Goal: Find specific page/section: Find specific page/section

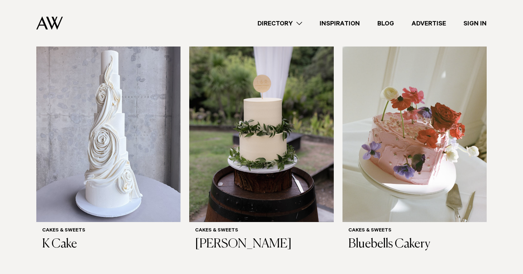
scroll to position [251, 0]
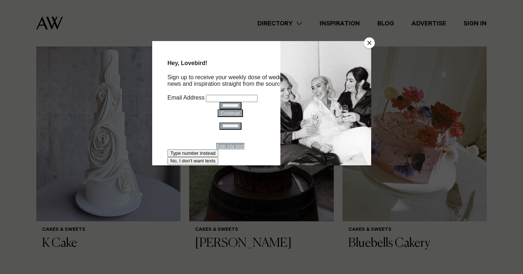
click at [370, 44] on button "Close" at bounding box center [369, 42] width 11 height 11
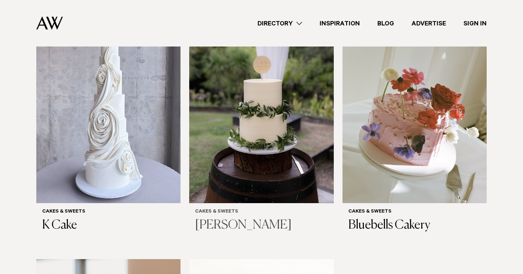
scroll to position [268, 0]
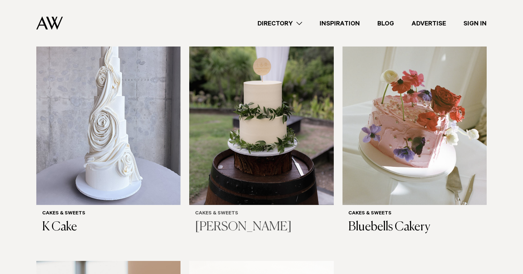
click at [264, 103] on img at bounding box center [261, 108] width 144 height 194
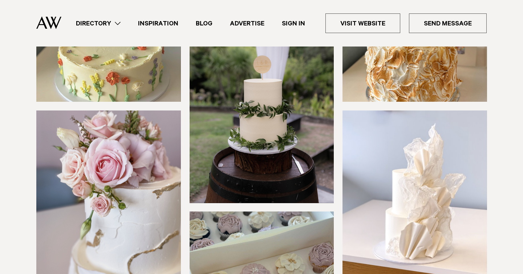
scroll to position [126, 0]
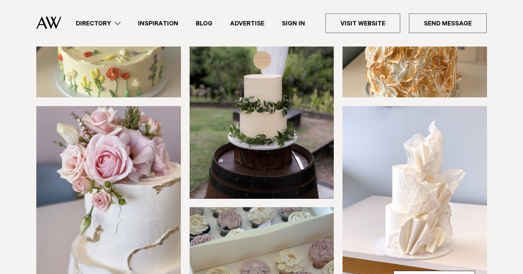
click at [257, 136] on img at bounding box center [262, 102] width 145 height 194
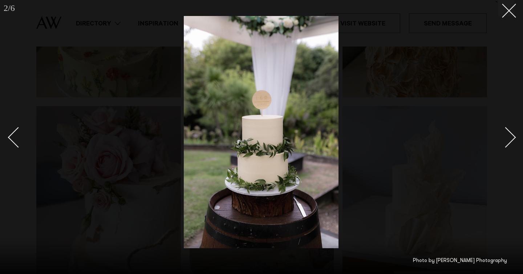
click at [68, 157] on div at bounding box center [261, 137] width 523 height 274
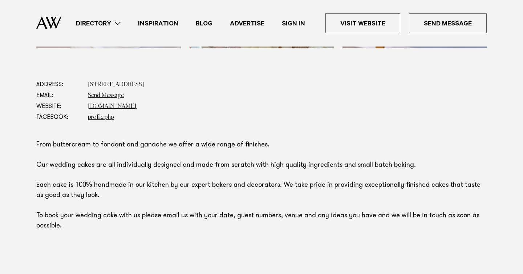
scroll to position [378, 0]
click at [134, 106] on link "[DOMAIN_NAME]" at bounding box center [112, 106] width 49 height 6
